Goal: Task Accomplishment & Management: Manage account settings

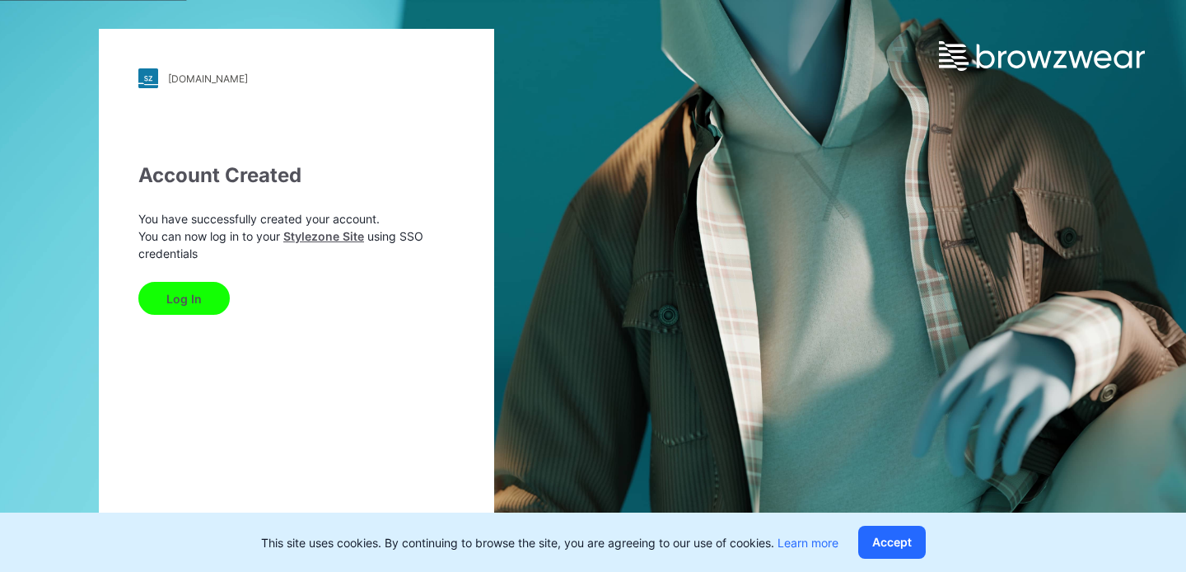
click at [198, 297] on button "Log In" at bounding box center [183, 298] width 91 height 33
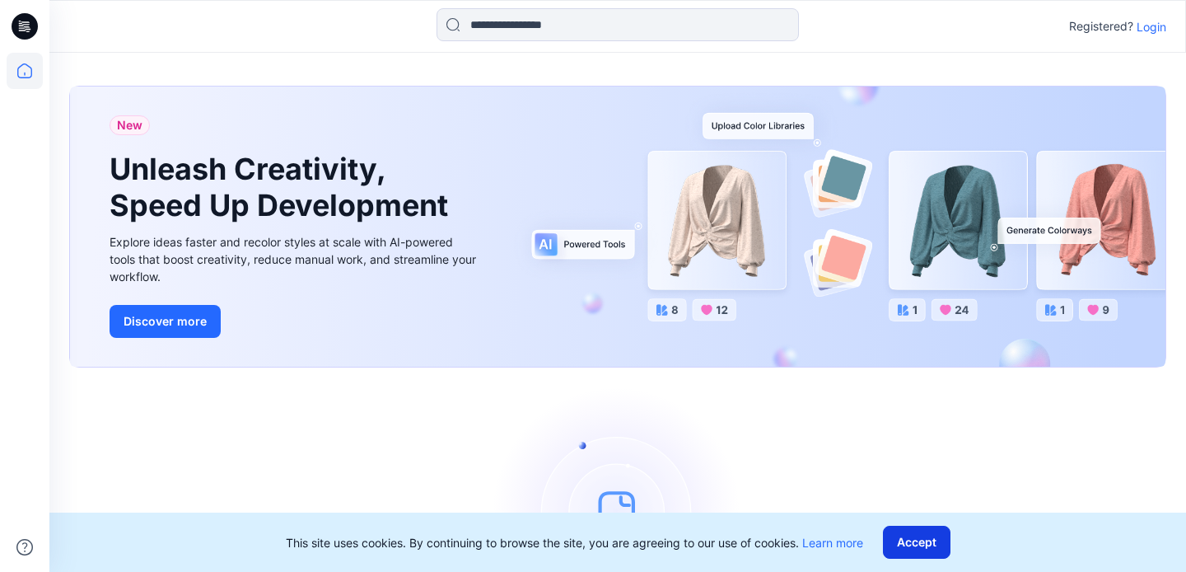
click at [918, 539] on button "Accept" at bounding box center [917, 541] width 68 height 33
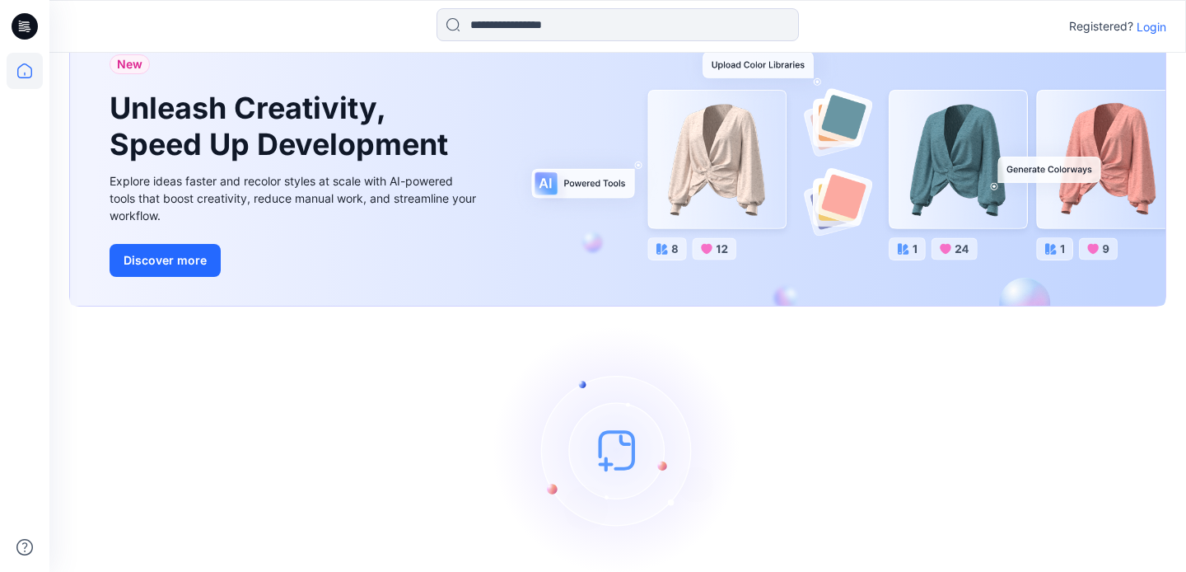
scroll to position [63, 0]
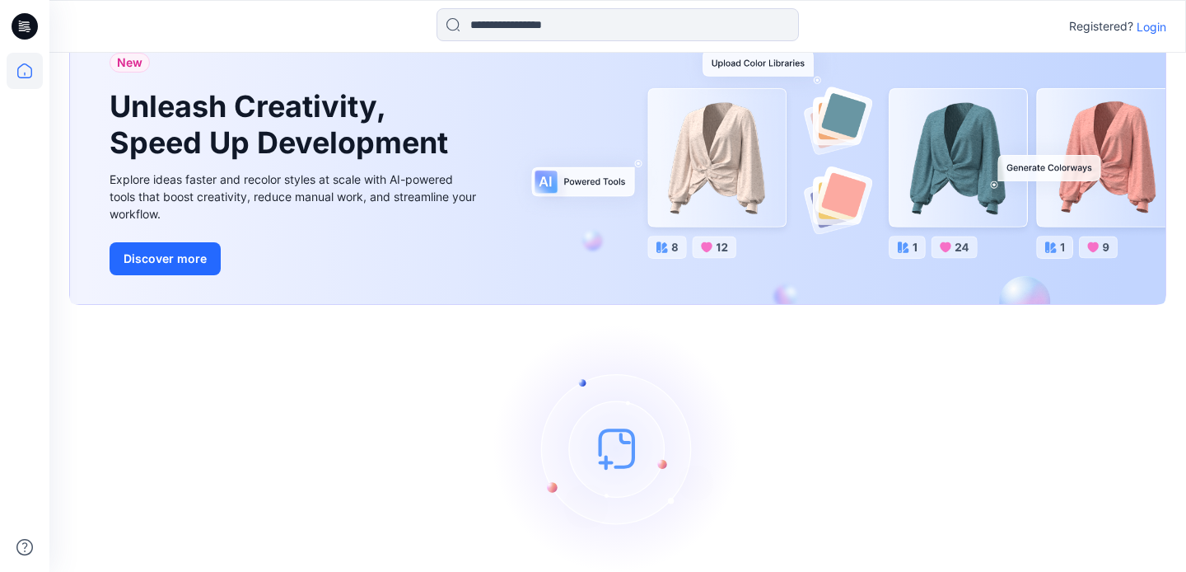
click at [459, 267] on link "Discover more" at bounding box center [295, 258] width 371 height 33
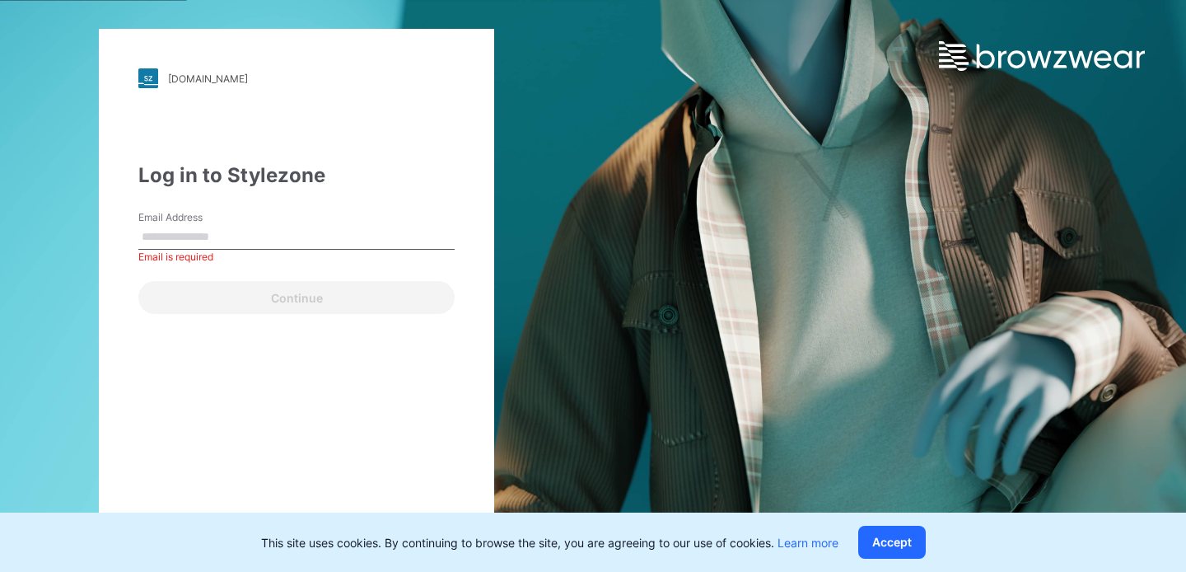
type input "**********"
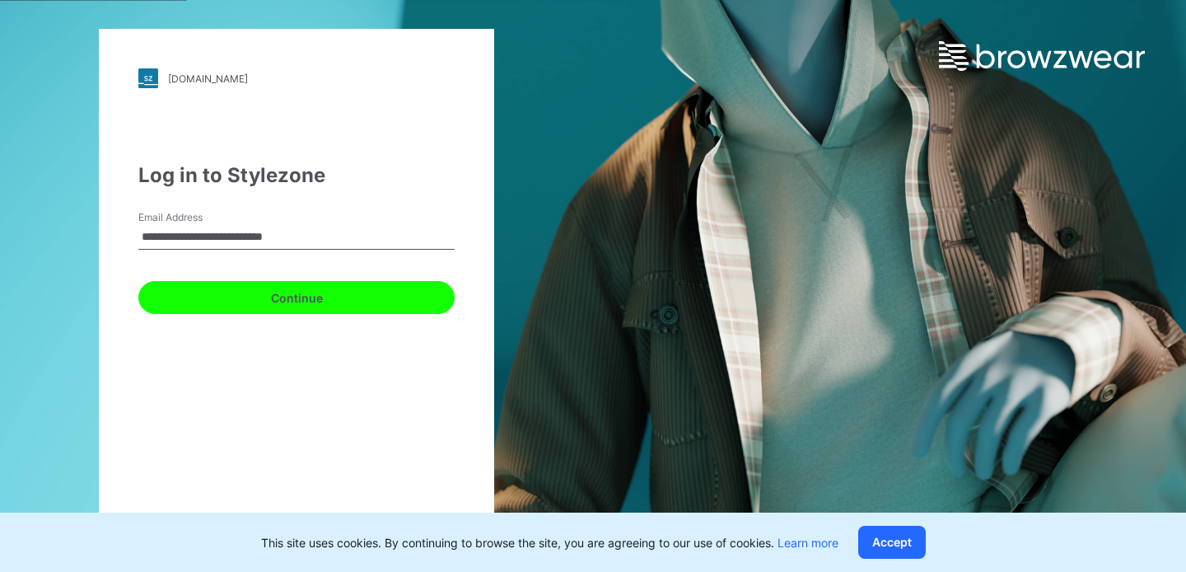
click at [401, 292] on button "Continue" at bounding box center [296, 297] width 316 height 33
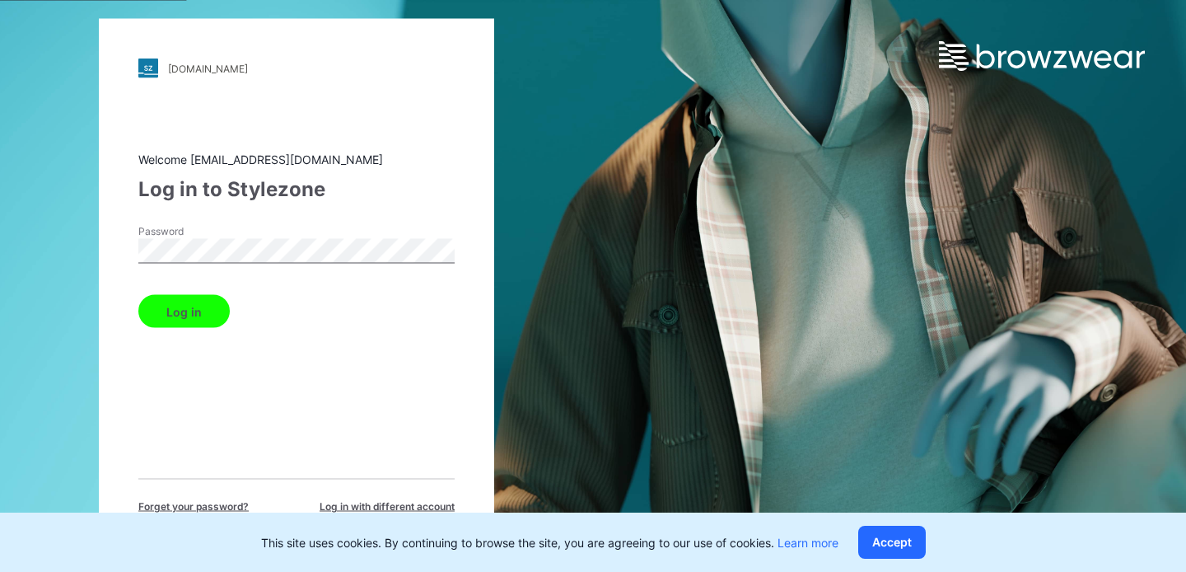
click at [209, 310] on button "Log in" at bounding box center [183, 311] width 91 height 33
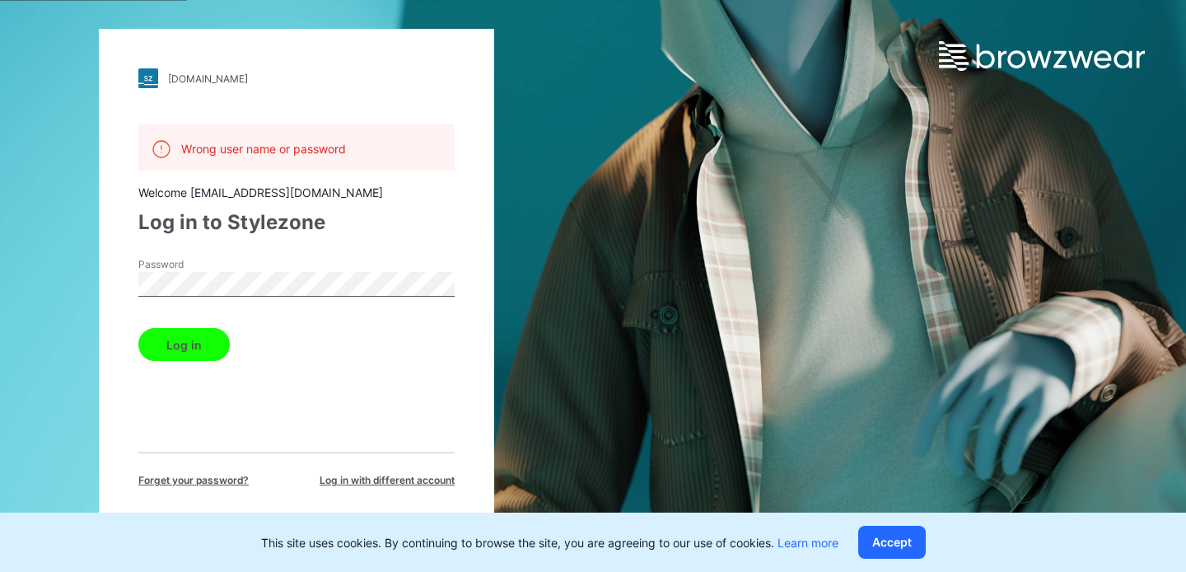
click at [279, 152] on p "Wrong user name or password" at bounding box center [263, 148] width 165 height 17
click at [217, 479] on span "Forget your password?" at bounding box center [193, 480] width 110 height 15
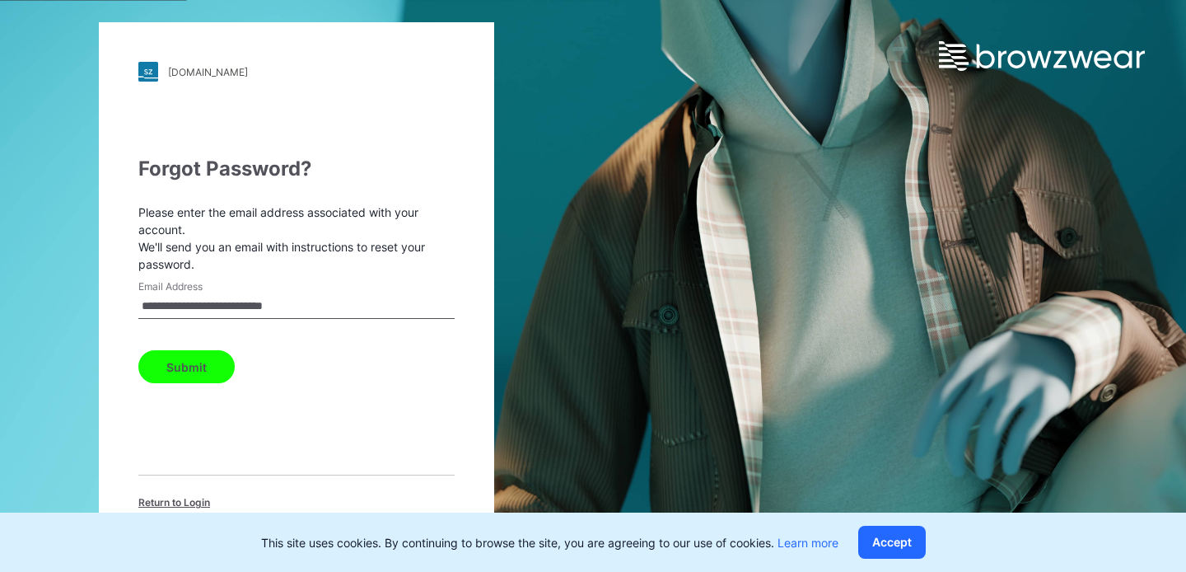
click at [202, 357] on button "Submit" at bounding box center [186, 366] width 96 height 33
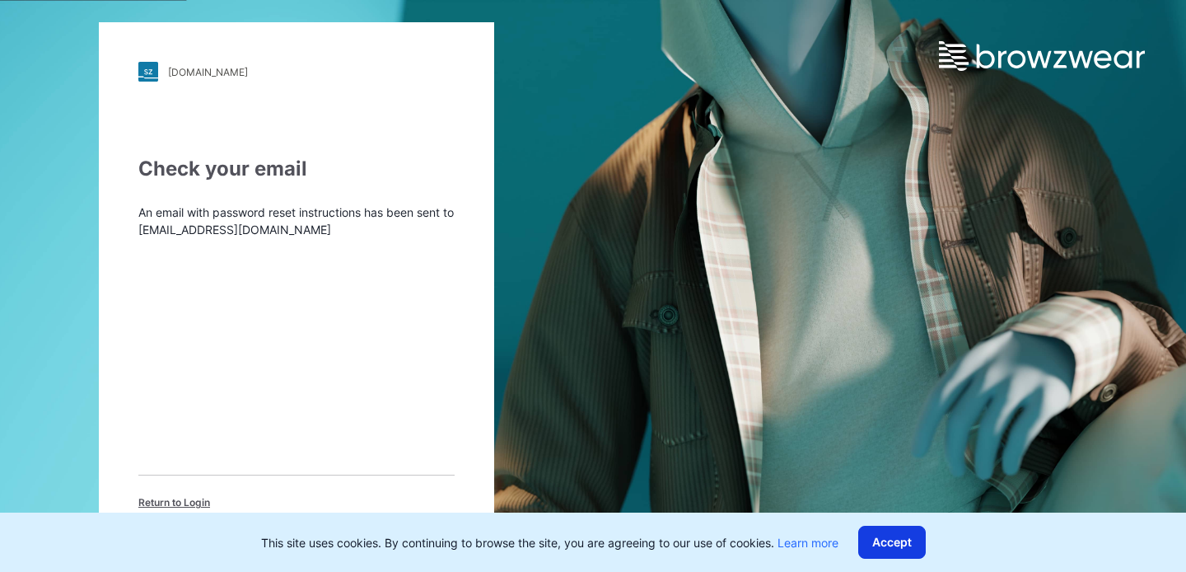
click at [878, 537] on button "Accept" at bounding box center [892, 541] width 68 height 33
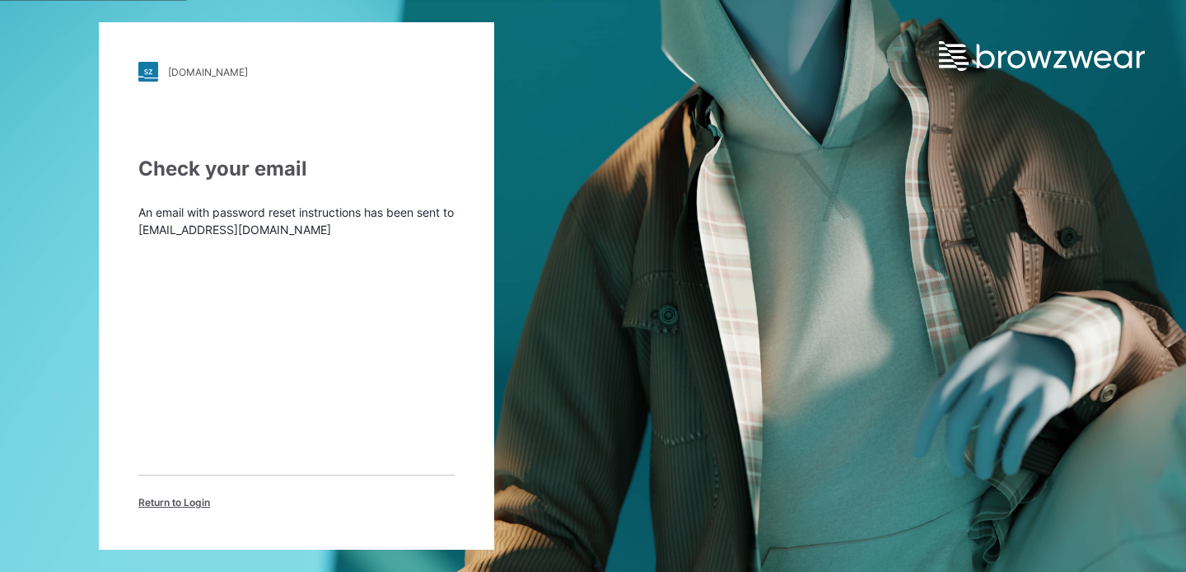
click at [185, 500] on span "Return to Login" at bounding box center [174, 502] width 72 height 15
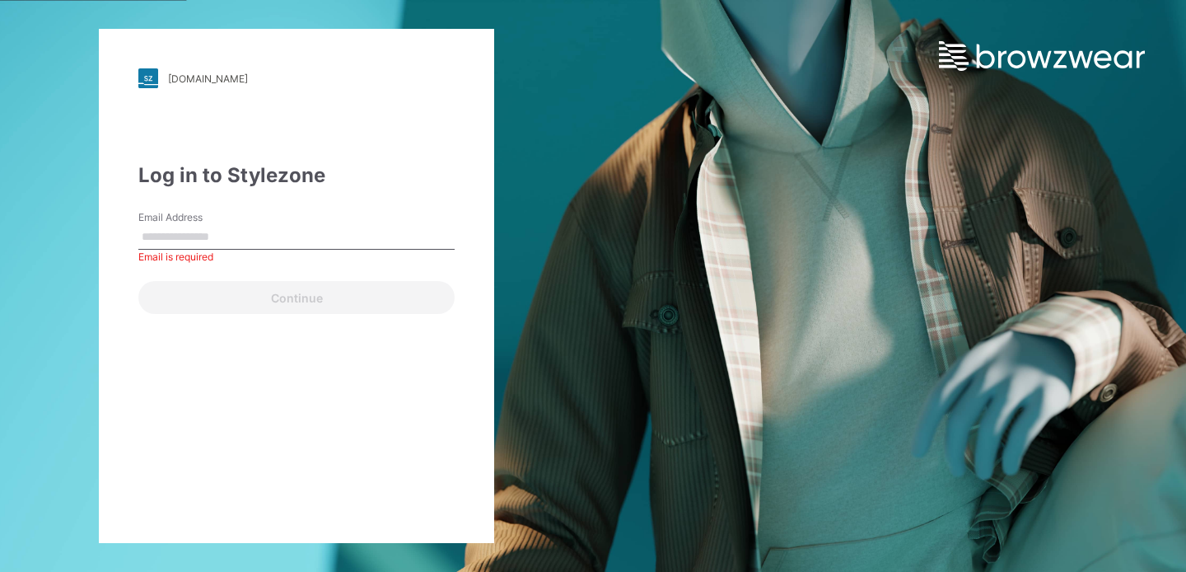
type input "**********"
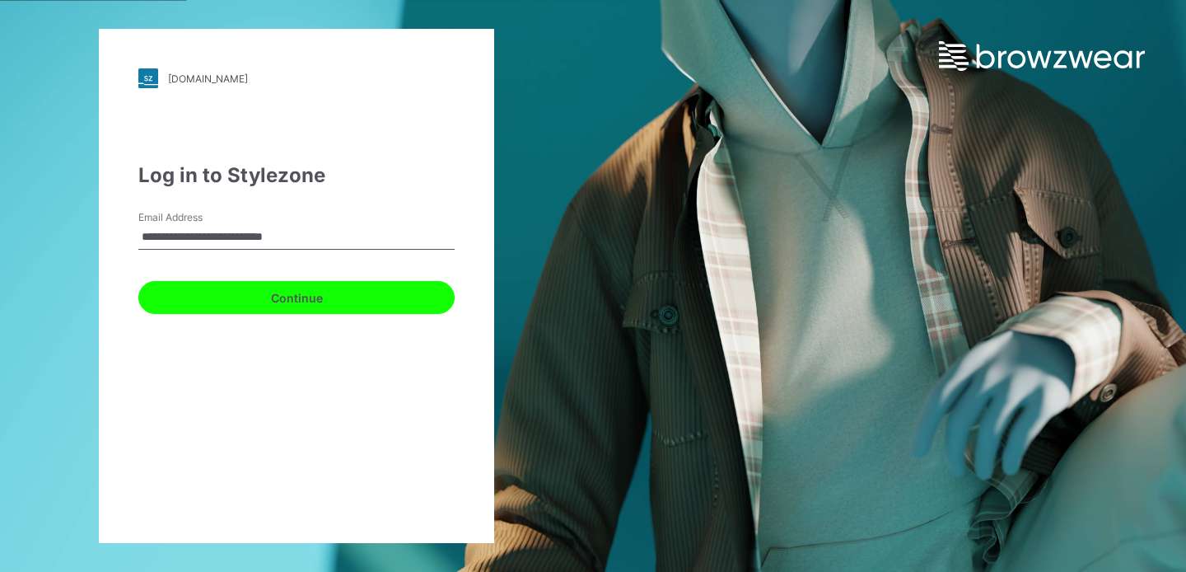
click at [322, 298] on button "Continue" at bounding box center [296, 297] width 316 height 33
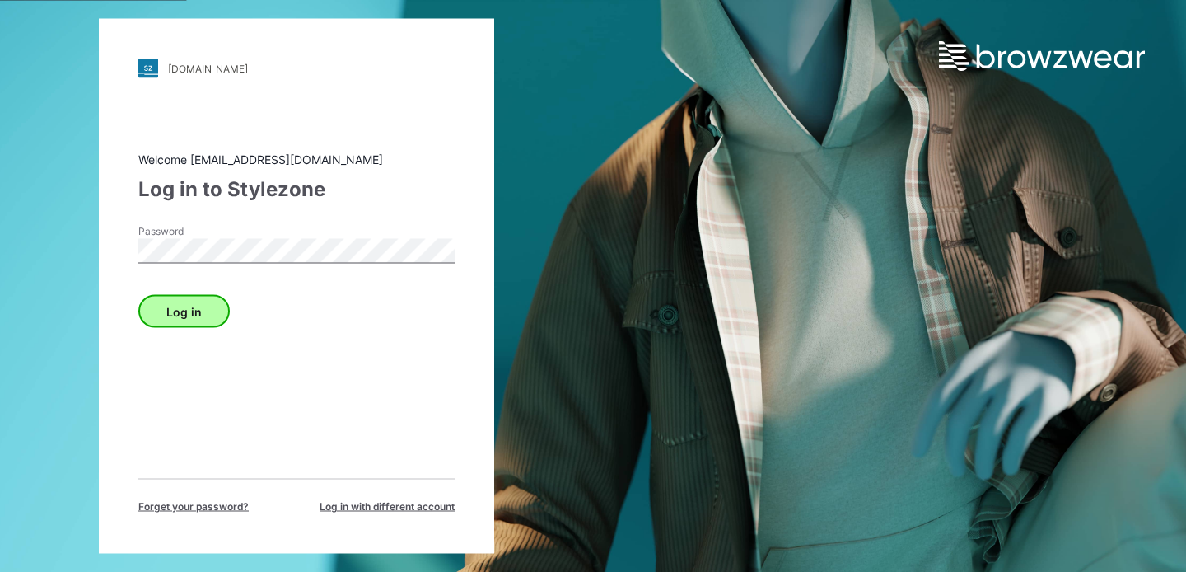
click at [193, 303] on button "Log in" at bounding box center [183, 311] width 91 height 33
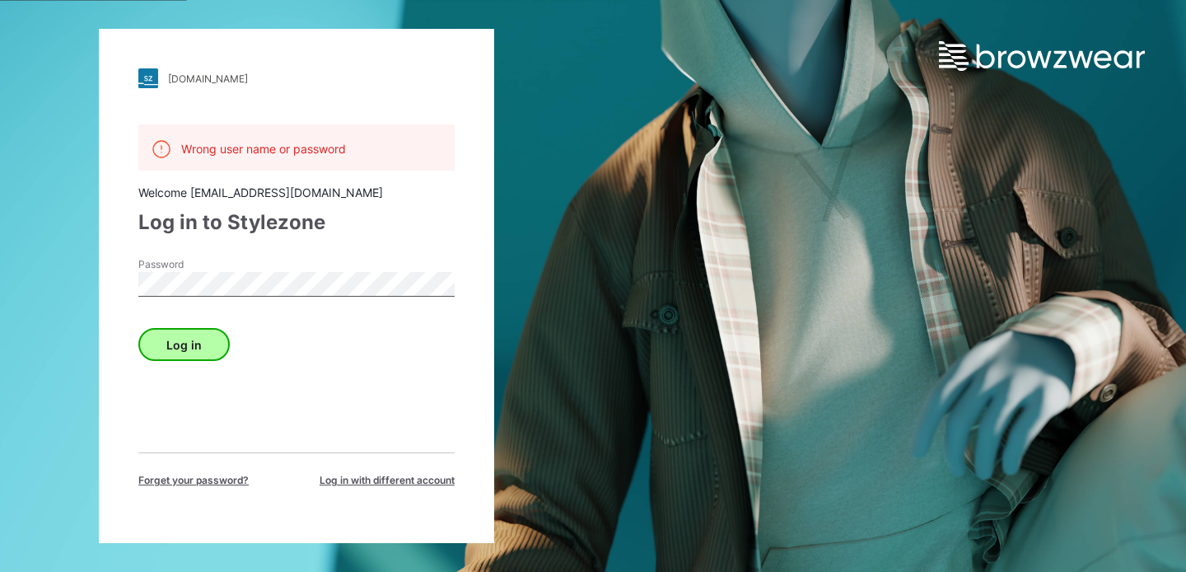
click at [178, 348] on button "Log in" at bounding box center [183, 344] width 91 height 33
click at [176, 482] on span "Forget your password?" at bounding box center [193, 480] width 110 height 15
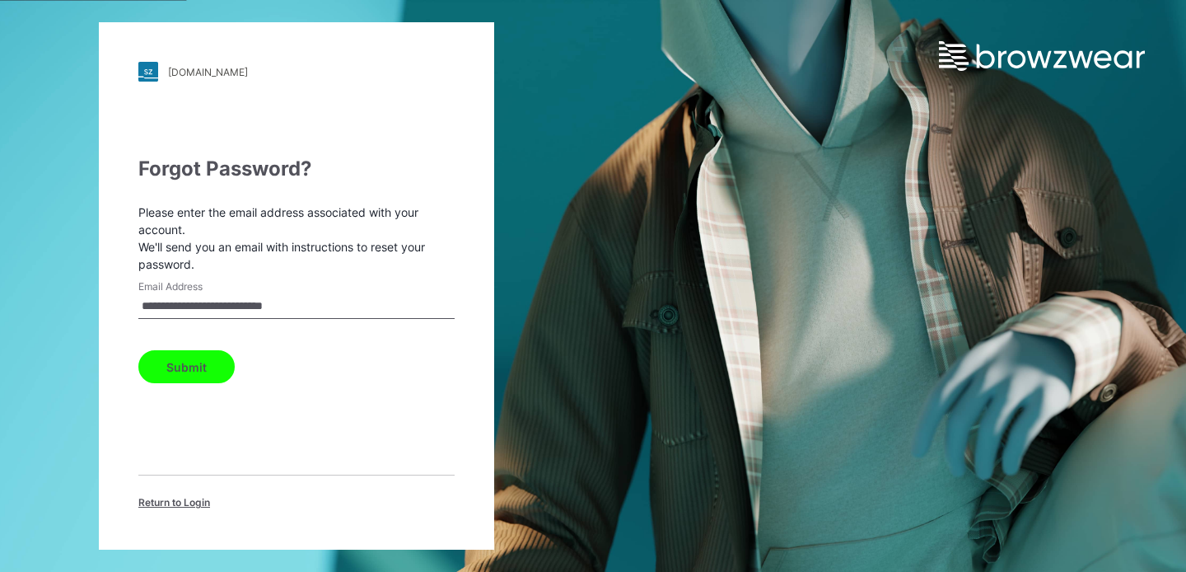
click at [194, 360] on button "Submit" at bounding box center [186, 366] width 96 height 33
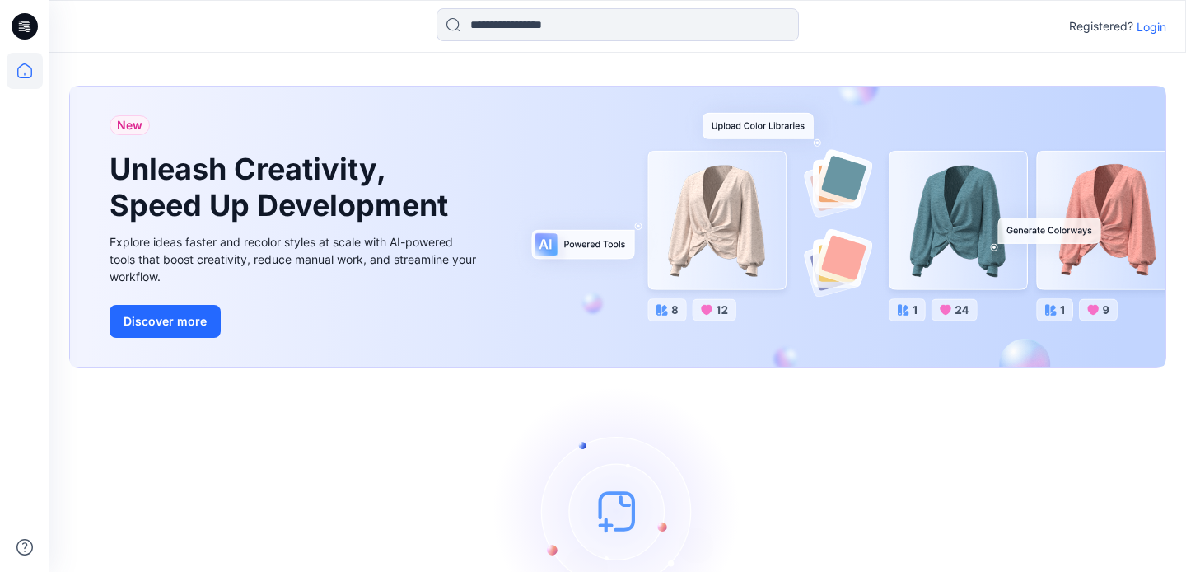
click at [1155, 23] on p "Login" at bounding box center [1151, 26] width 30 height 17
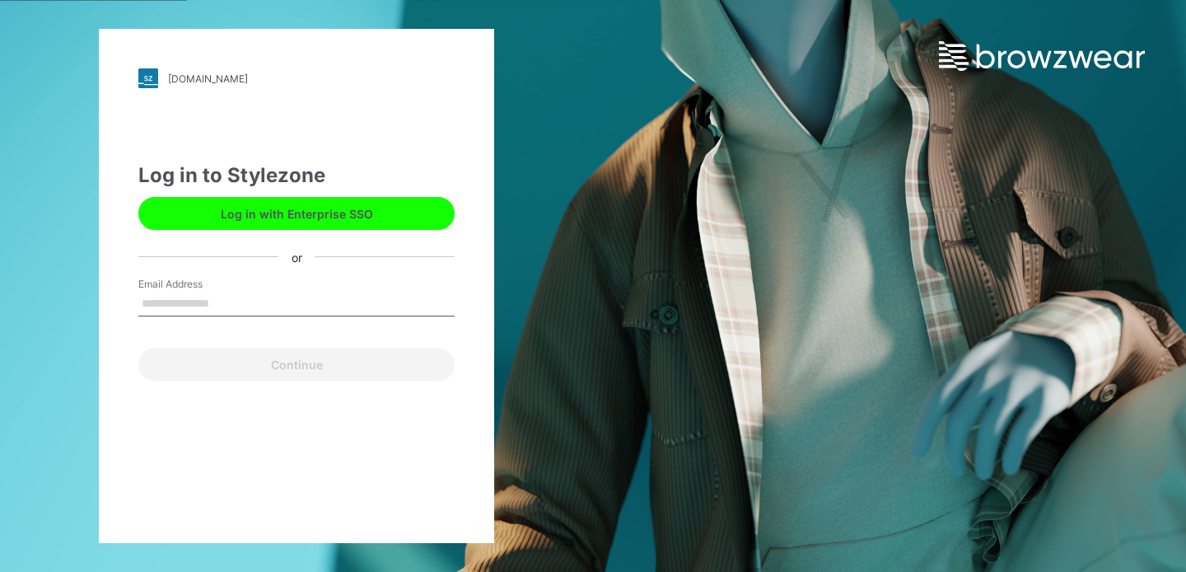
click at [260, 310] on input "Email Address" at bounding box center [296, 304] width 316 height 25
type input "**********"
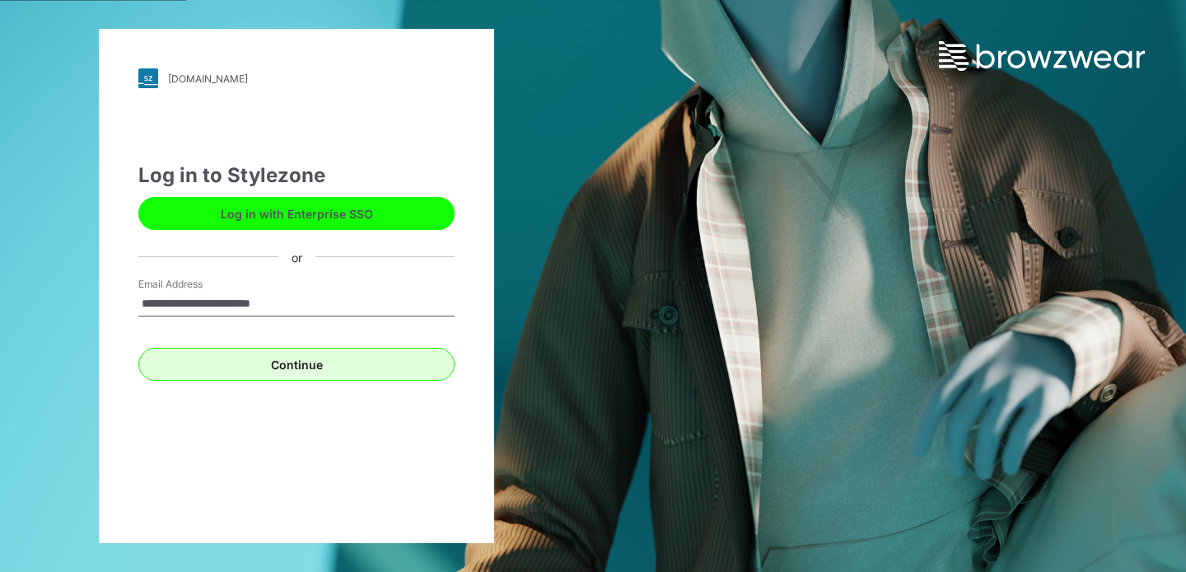
click at [357, 360] on button "Continue" at bounding box center [296, 364] width 316 height 33
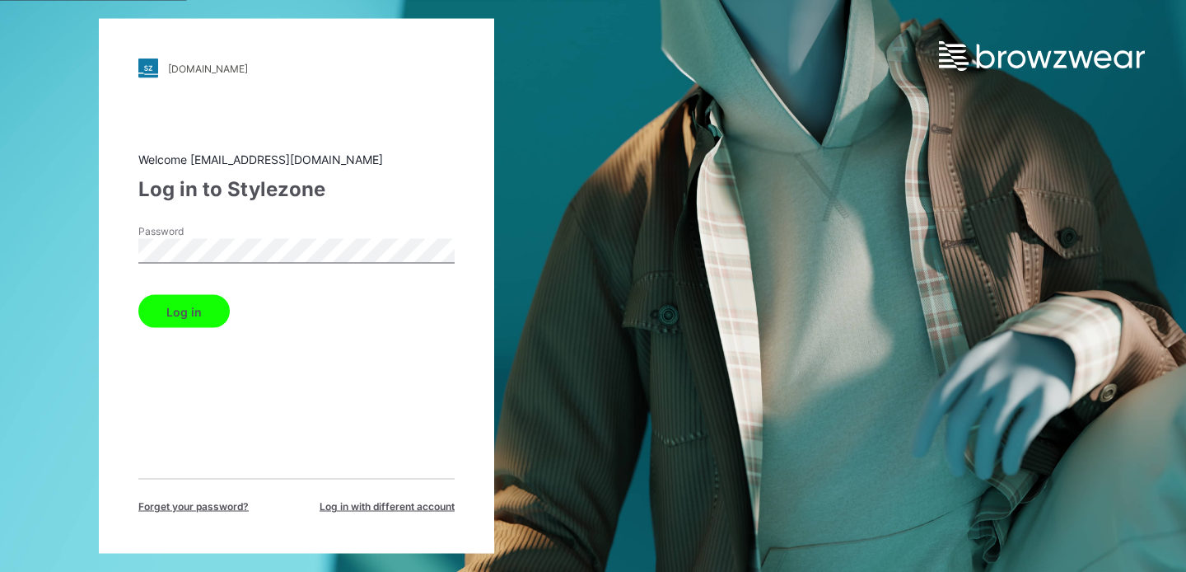
click at [191, 306] on button "Log in" at bounding box center [183, 311] width 91 height 33
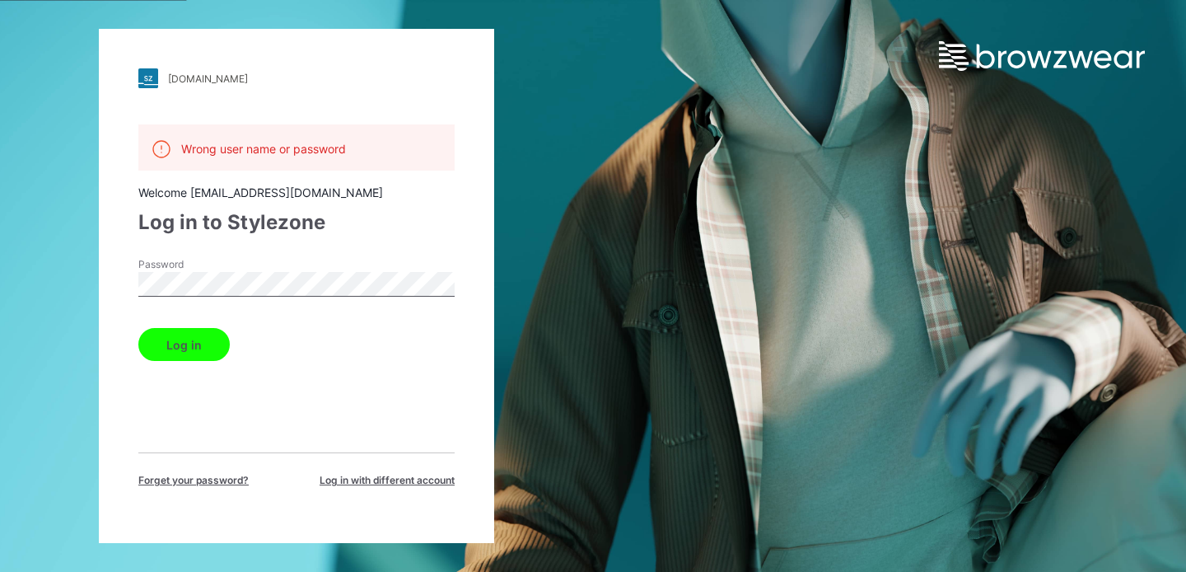
click at [43, 297] on div "scotch-soda.stylezone.com Loading... Wrong user name or password Welcome masood…" at bounding box center [296, 286] width 593 height 572
click at [138, 328] on button "Log in" at bounding box center [183, 344] width 91 height 33
click at [193, 348] on button "Log in" at bounding box center [183, 344] width 91 height 33
click at [248, 79] on div "[DOMAIN_NAME]" at bounding box center [208, 78] width 80 height 12
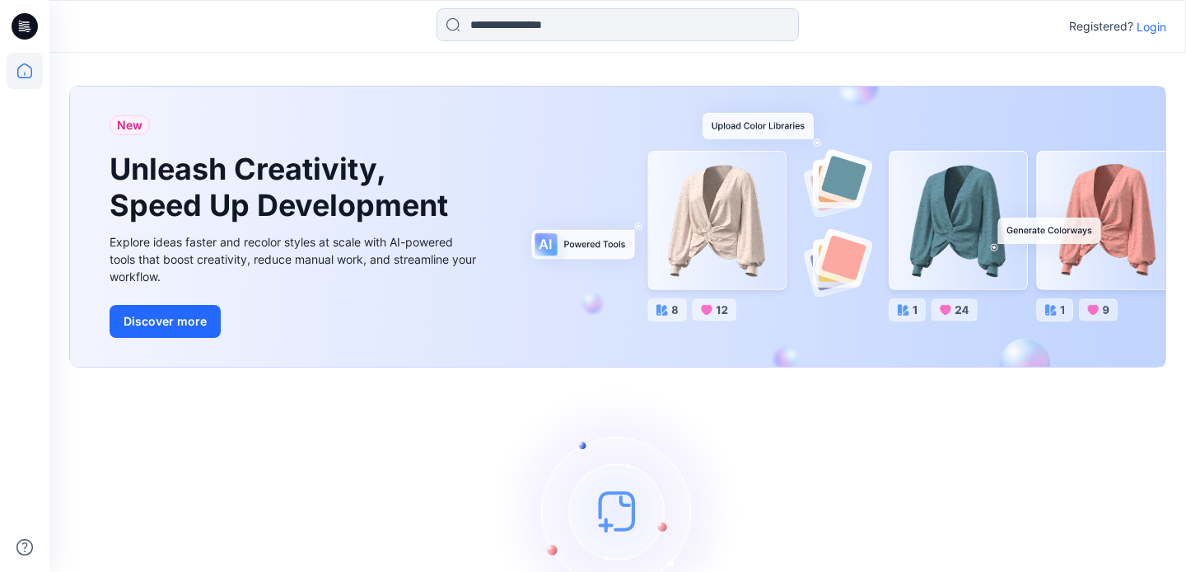
click at [1106, 26] on p "Registered?" at bounding box center [1101, 26] width 64 height 20
click at [1156, 26] on p "Login" at bounding box center [1151, 26] width 30 height 17
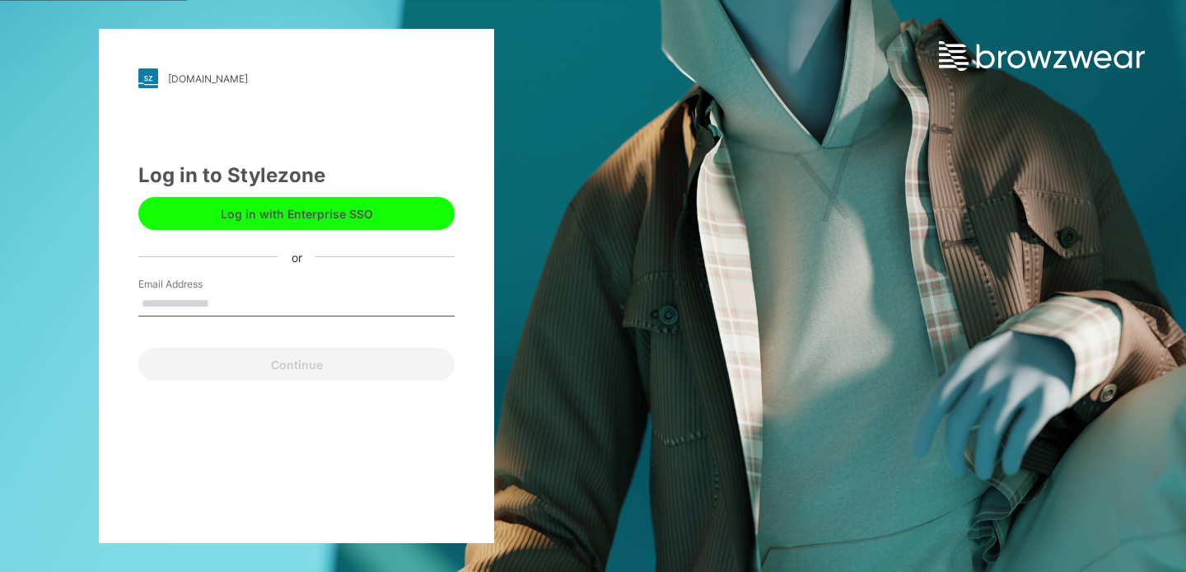
click at [270, 212] on button "Log in with Enterprise SSO" at bounding box center [296, 213] width 316 height 33
click at [231, 292] on input "Email Address" at bounding box center [296, 304] width 316 height 25
click at [233, 310] on input "Email Address" at bounding box center [296, 304] width 316 height 25
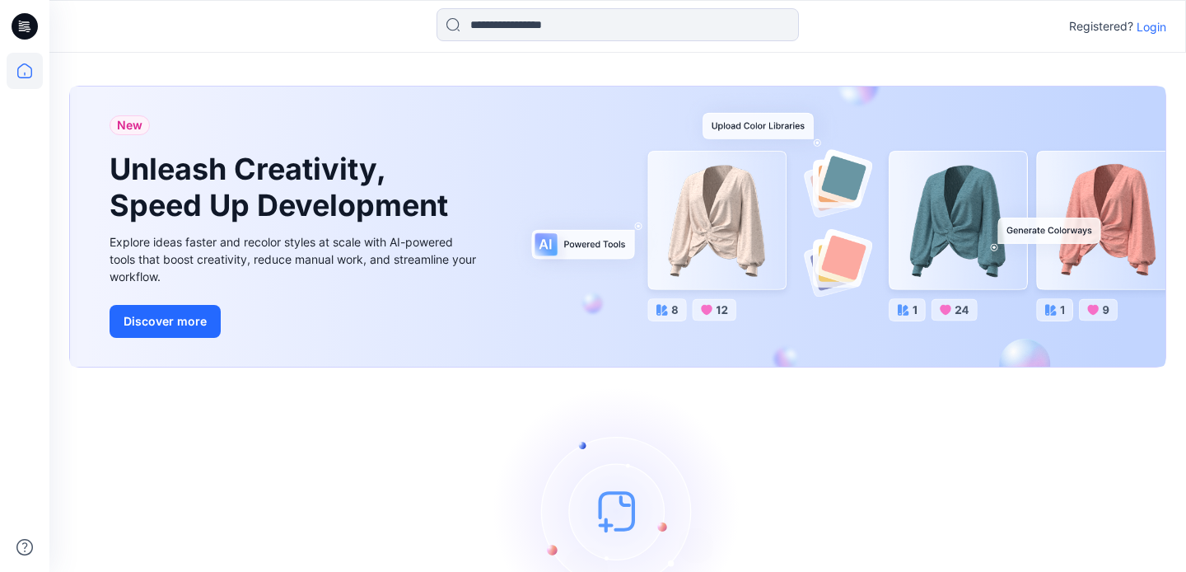
click at [1164, 21] on p "Login" at bounding box center [1151, 26] width 30 height 17
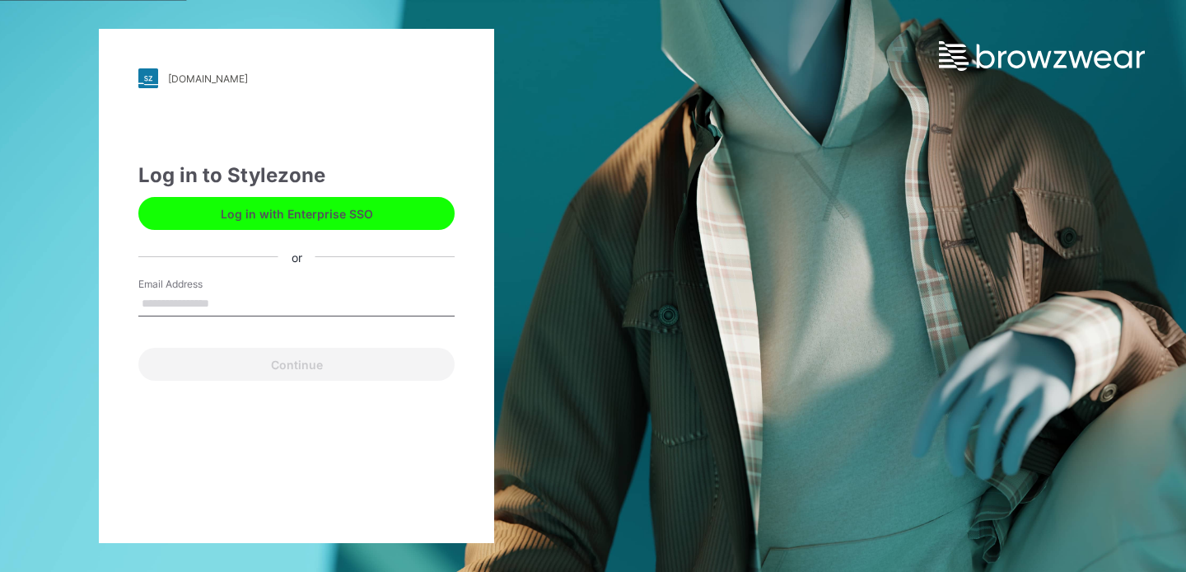
click at [192, 301] on input "Email Address" at bounding box center [296, 304] width 316 height 25
click at [202, 305] on input "Email Address" at bounding box center [296, 304] width 316 height 25
type input "**********"
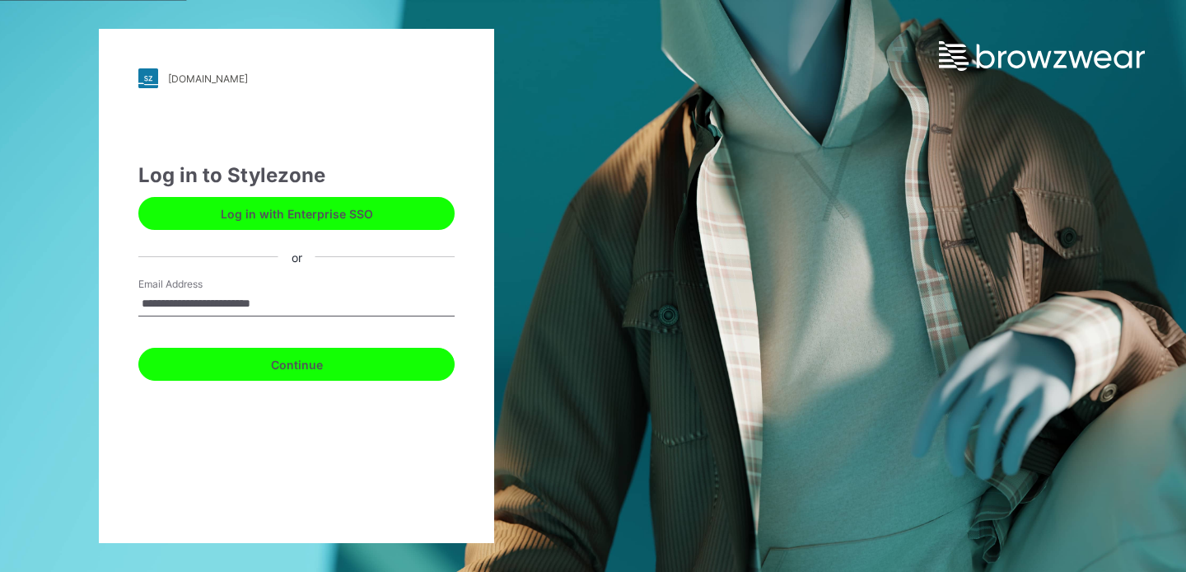
click at [322, 357] on button "Continue" at bounding box center [296, 364] width 316 height 33
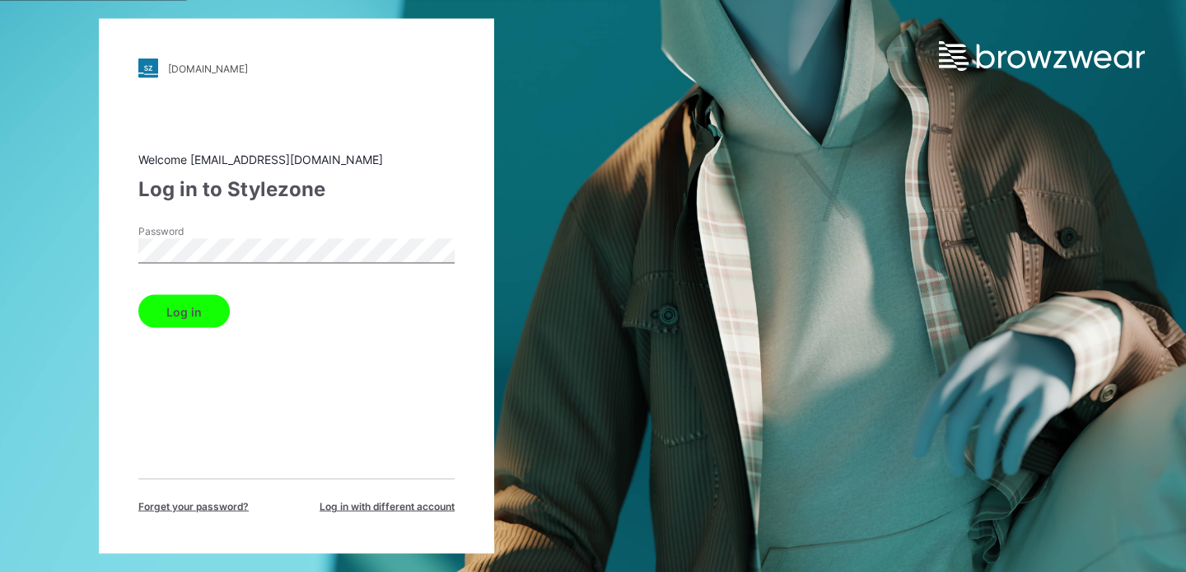
click at [175, 319] on button "Log in" at bounding box center [183, 311] width 91 height 33
